Goal: Transaction & Acquisition: Subscribe to service/newsletter

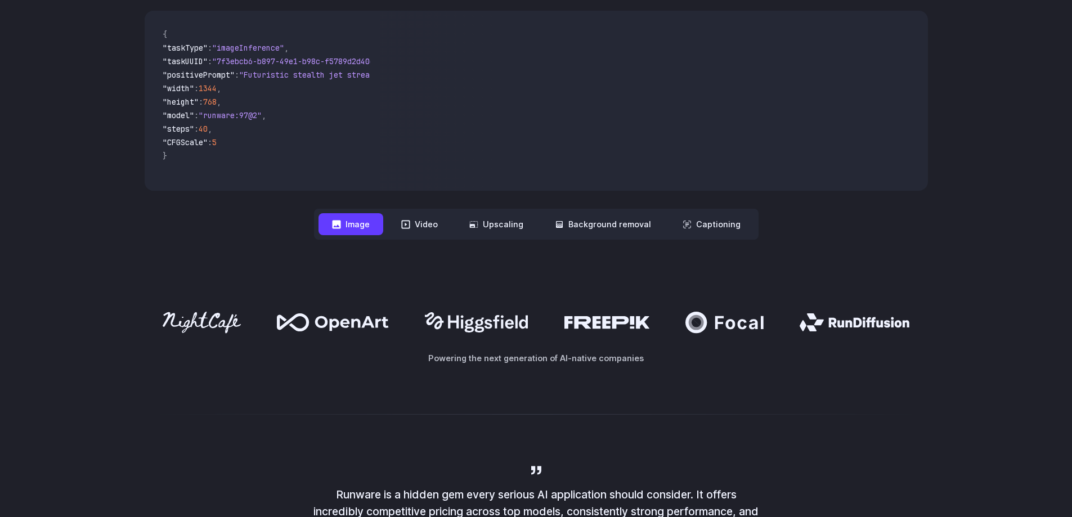
scroll to position [450, 0]
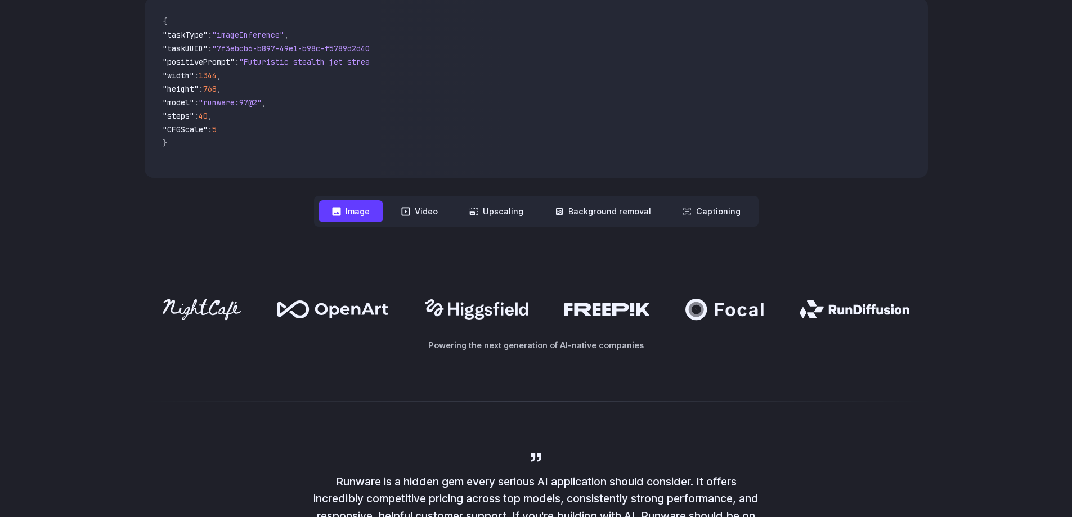
drag, startPoint x: 440, startPoint y: 214, endPoint x: 494, endPoint y: 240, distance: 59.9
click at [439, 214] on button "Video" at bounding box center [420, 211] width 64 height 22
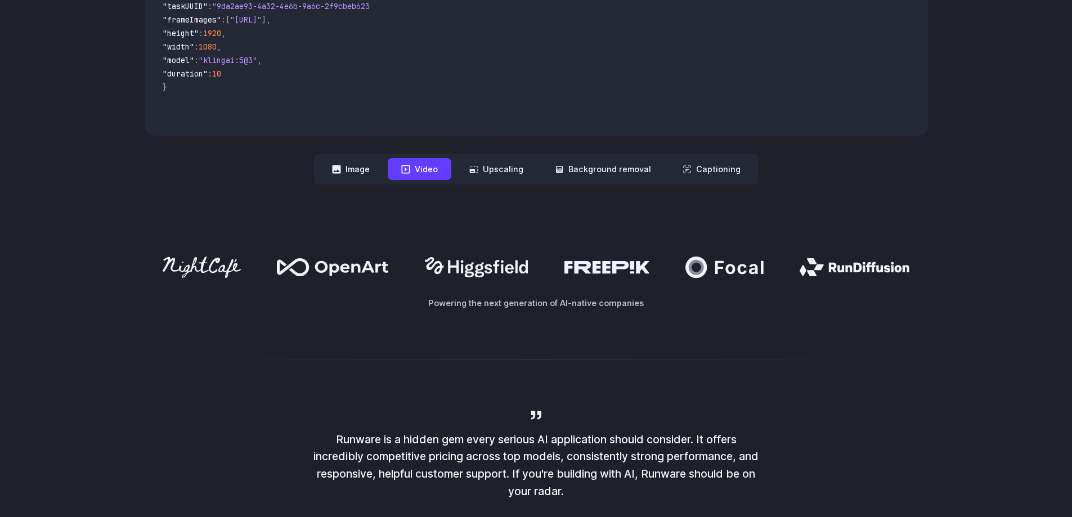
scroll to position [394, 0]
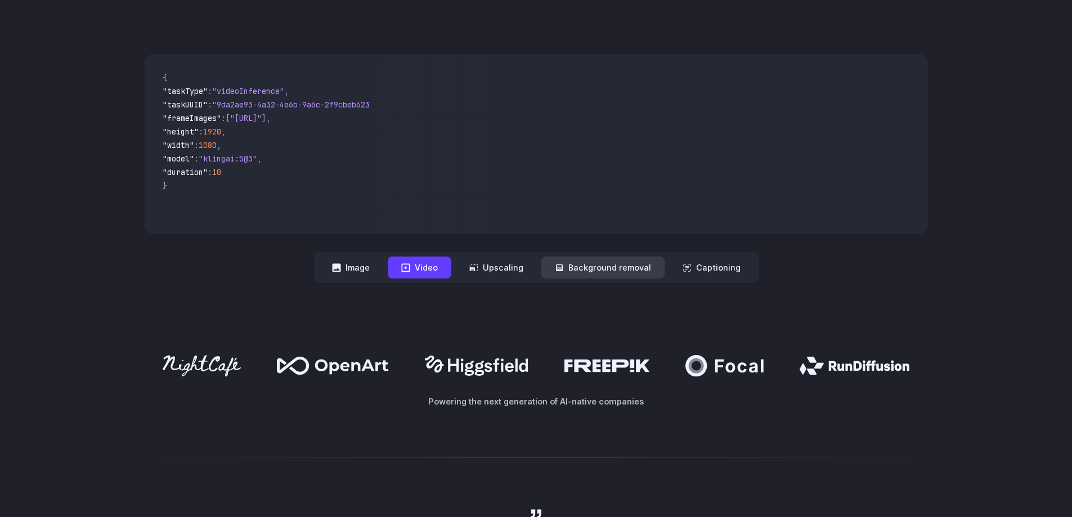
click at [598, 261] on button "Background removal" at bounding box center [602, 268] width 123 height 22
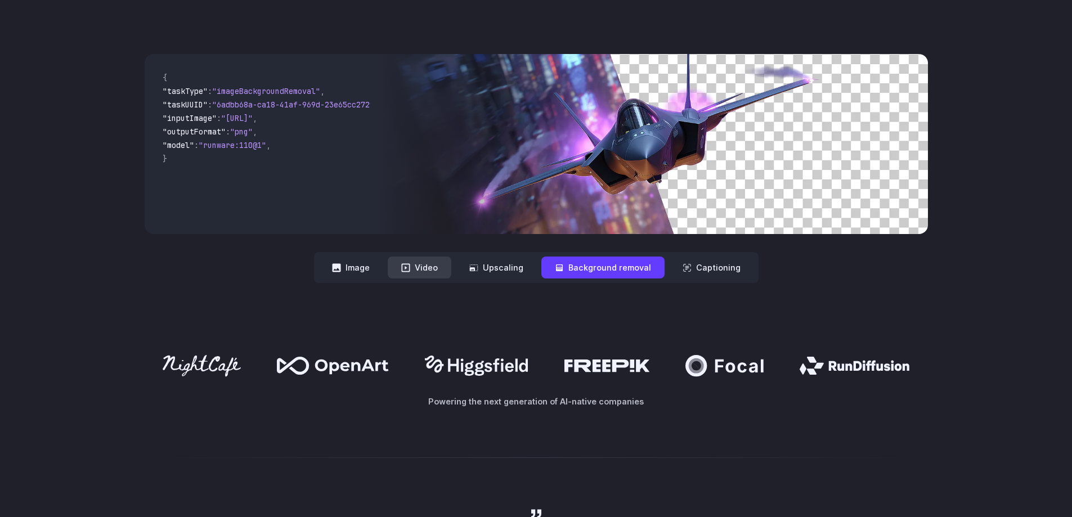
click at [434, 263] on button "Video" at bounding box center [420, 268] width 64 height 22
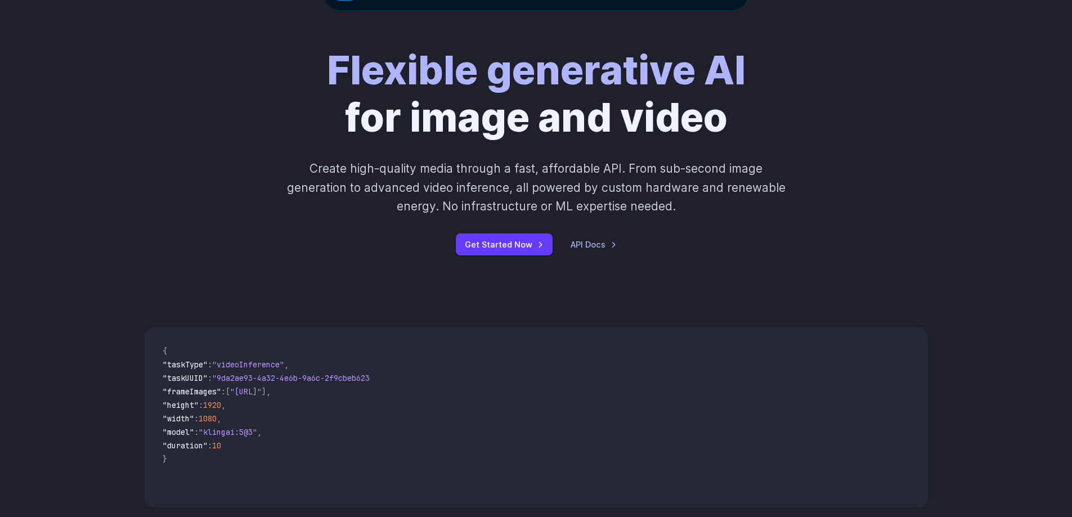
scroll to position [0, 0]
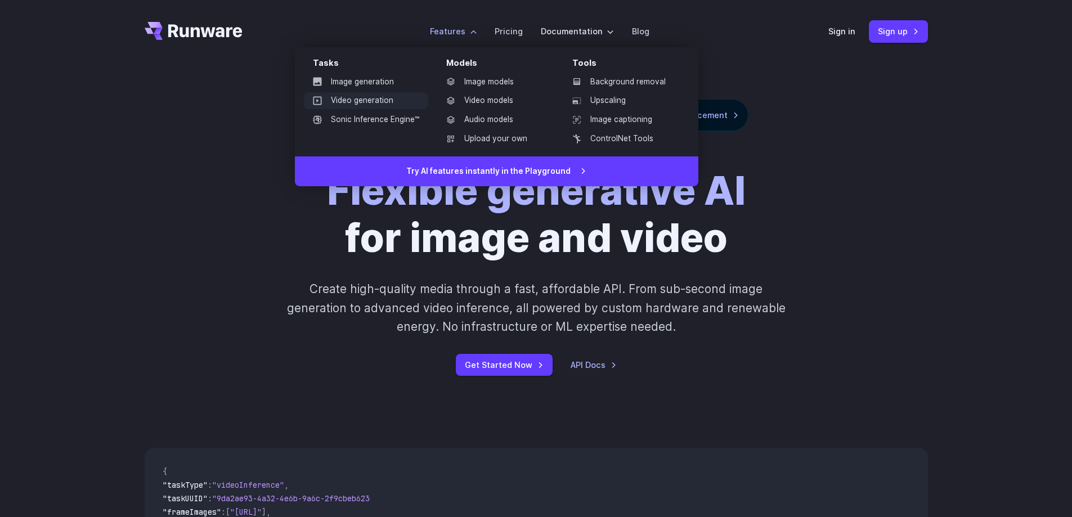
click at [362, 101] on link "Video generation" at bounding box center [366, 100] width 124 height 17
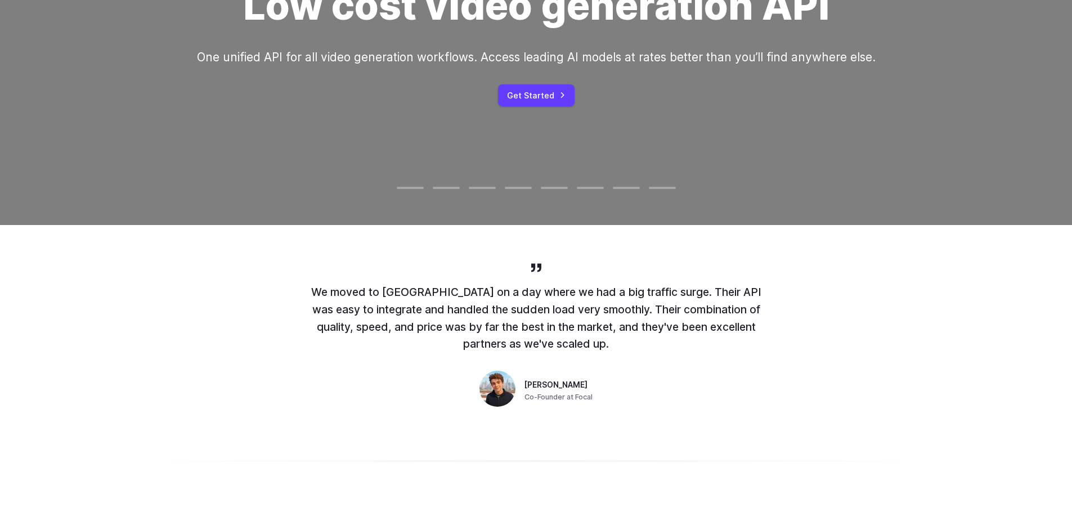
scroll to position [56, 0]
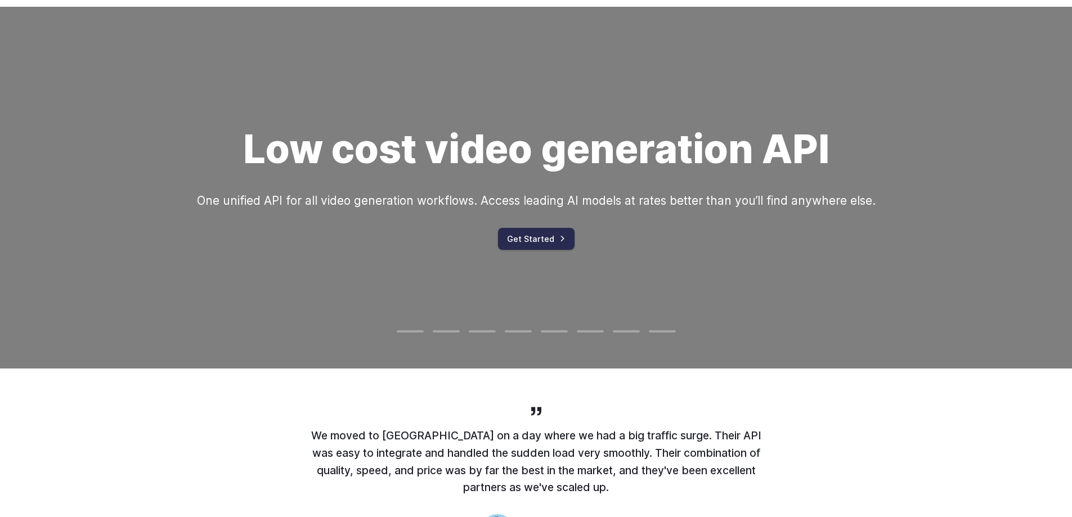
click at [545, 239] on link "Get Started" at bounding box center [536, 239] width 77 height 22
